Goal: Task Accomplishment & Management: Manage account settings

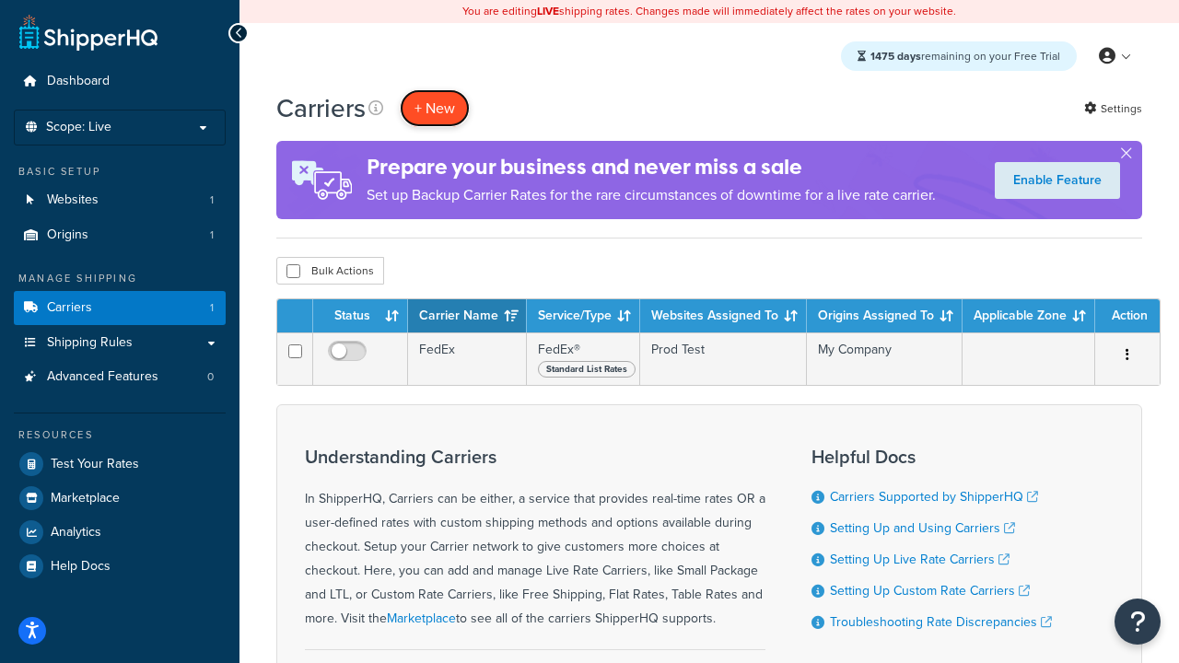
click at [435, 109] on button "+ New" at bounding box center [435, 108] width 70 height 38
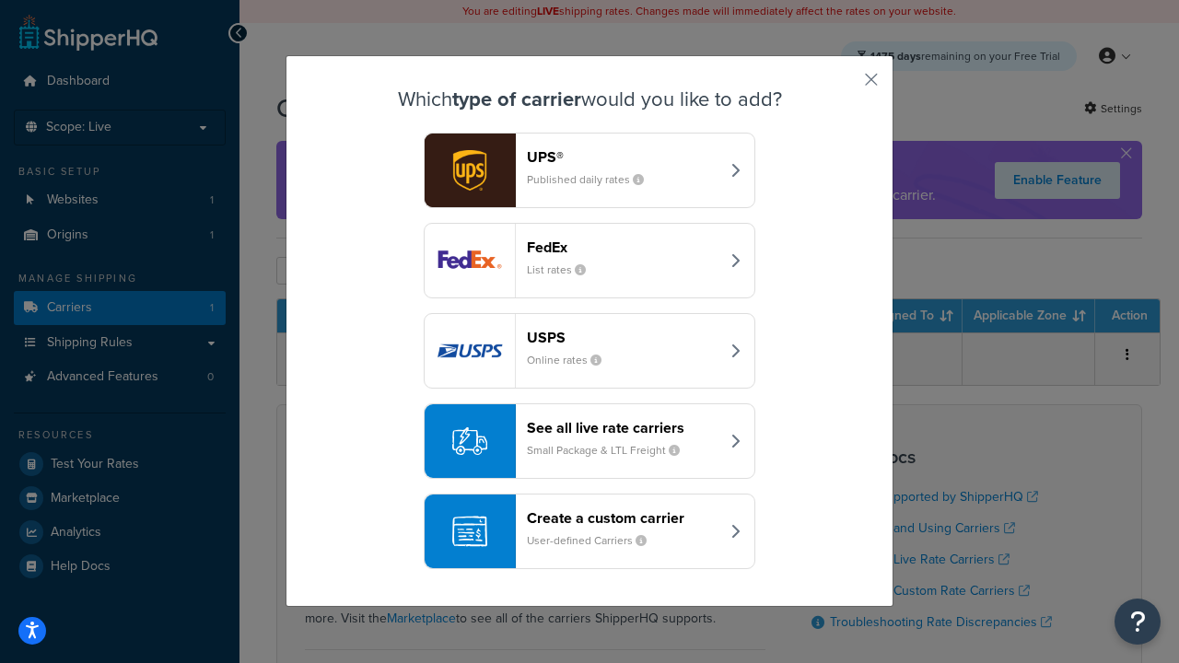
click at [589, 262] on small "List rates" at bounding box center [564, 270] width 74 height 17
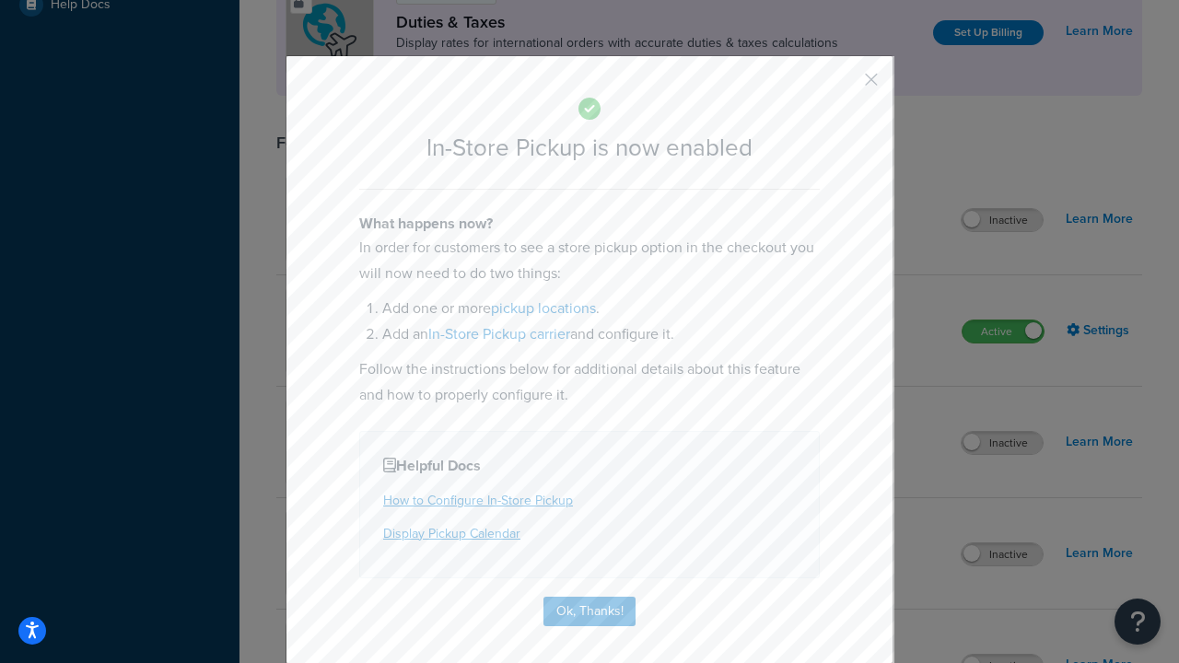
click at [844, 86] on button "button" at bounding box center [844, 86] width 5 height 5
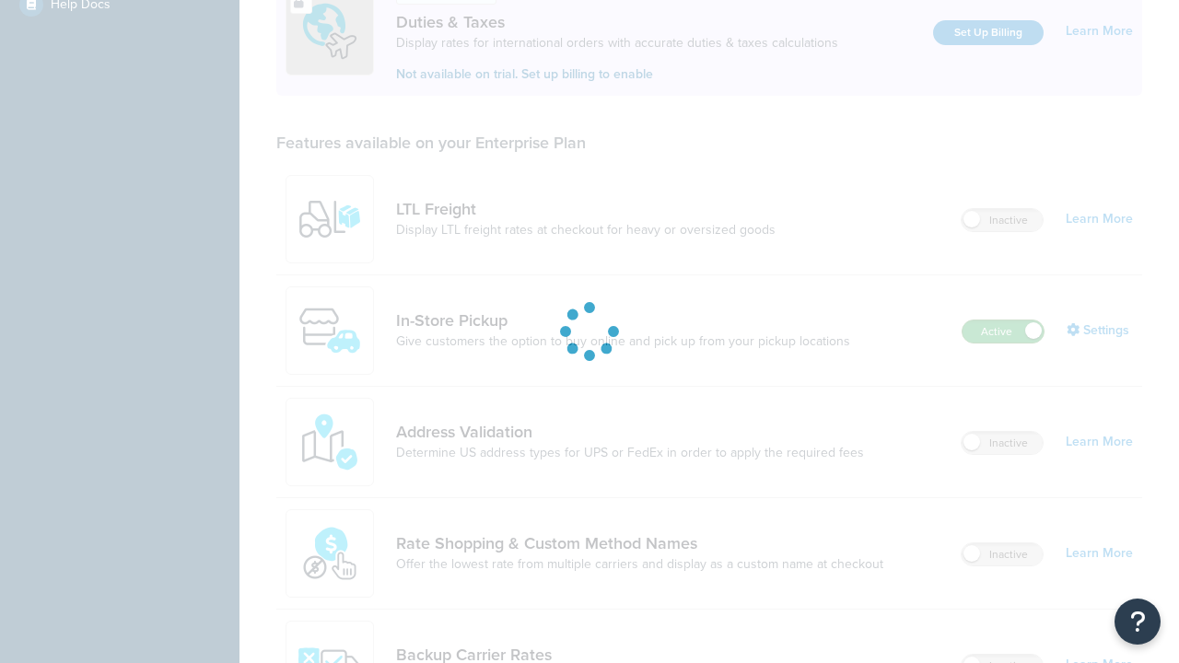
click at [1003, 320] on label "Active" at bounding box center [1002, 331] width 81 height 22
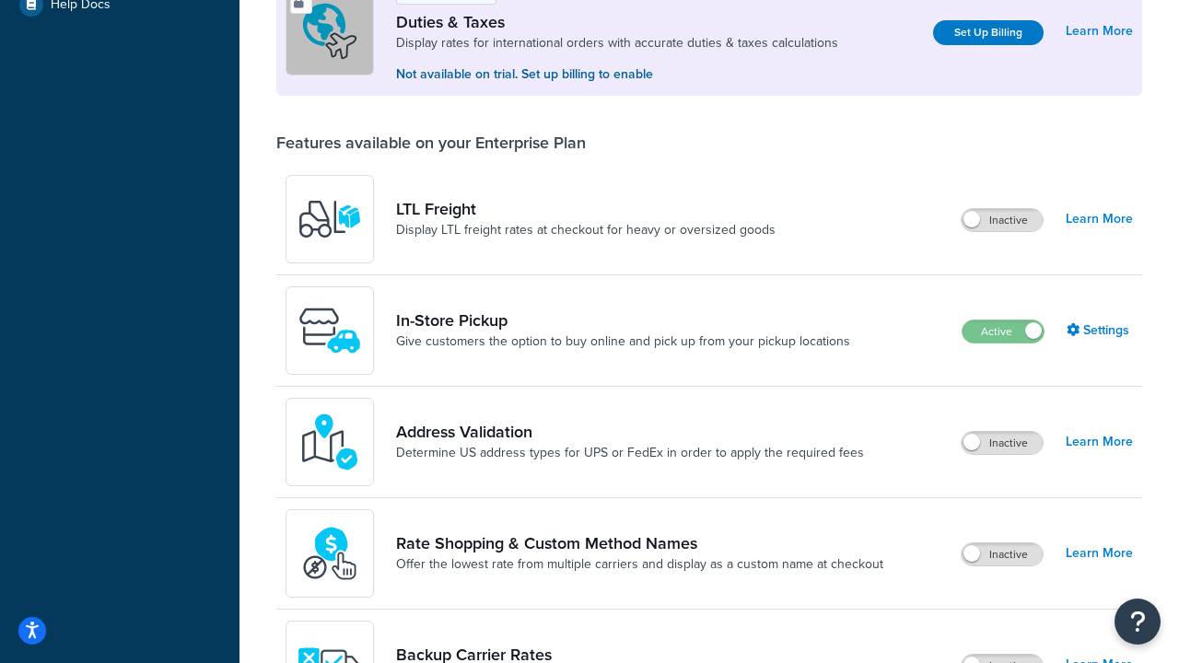
scroll to position [917, 0]
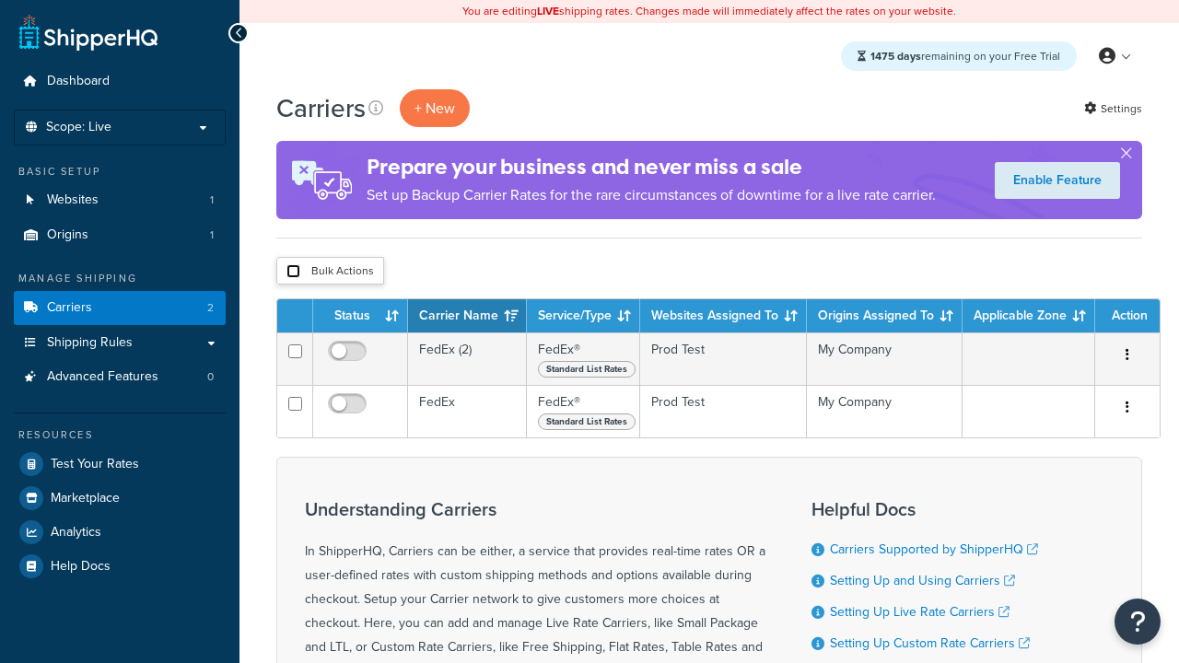
click at [293, 272] on input "checkbox" at bounding box center [293, 271] width 14 height 14
checkbox input "true"
click at [0, 0] on button "Delete" at bounding box center [0, 0] width 0 height 0
